Goal: Navigation & Orientation: Find specific page/section

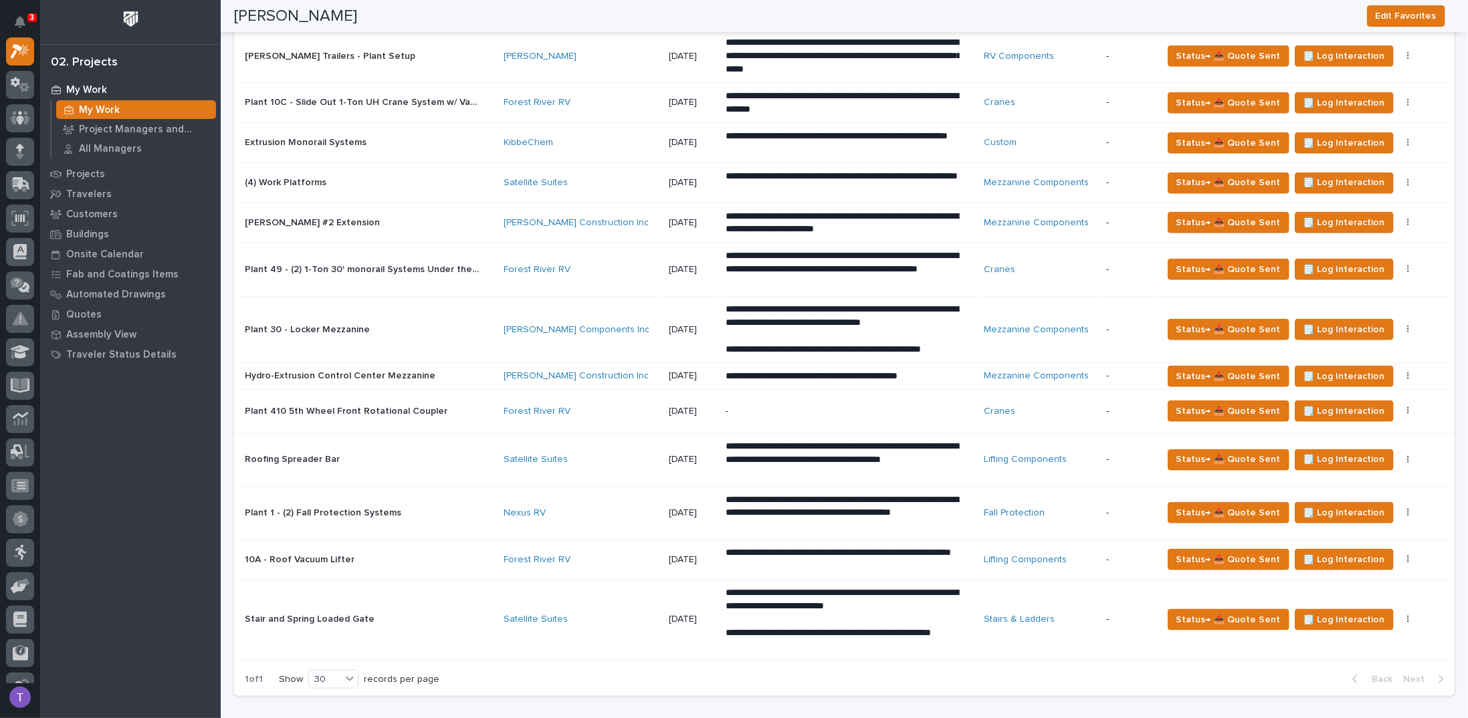
scroll to position [669, 0]
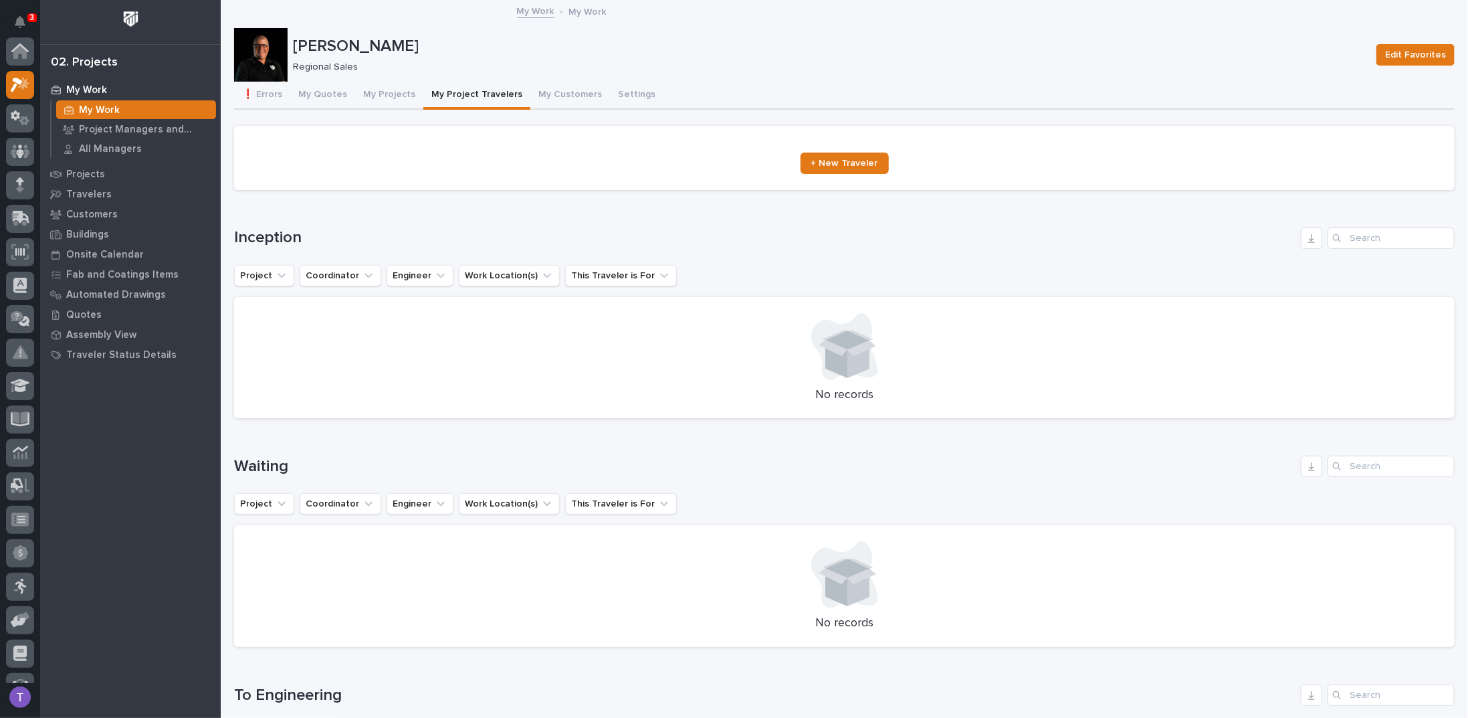
scroll to position [33, 0]
